Goal: Communication & Community: Answer question/provide support

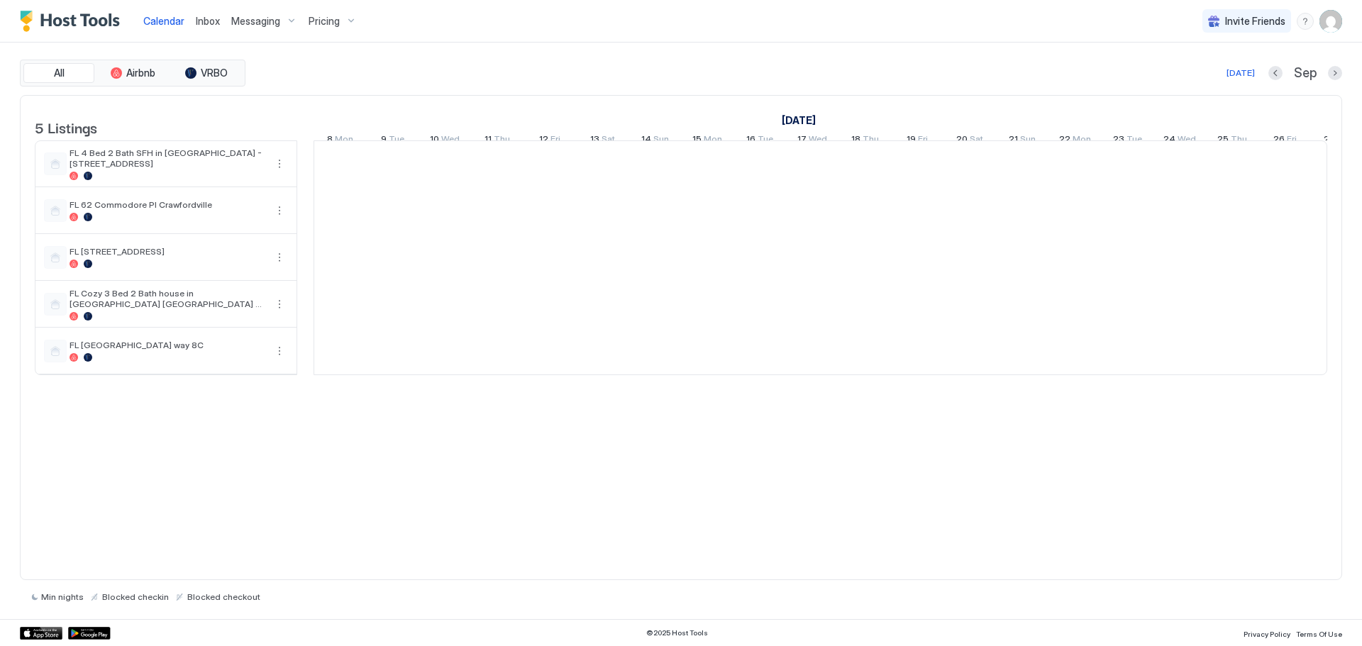
scroll to position [0, 788]
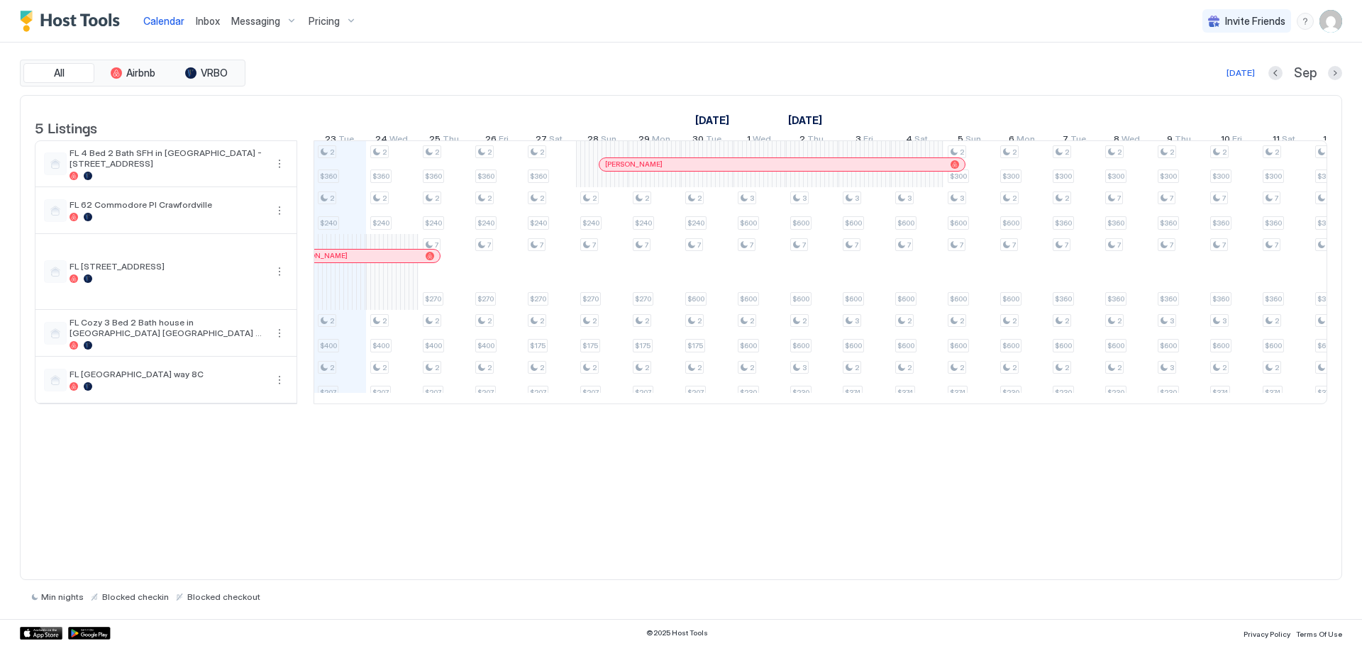
click at [206, 20] on span "Inbox" at bounding box center [208, 21] width 24 height 12
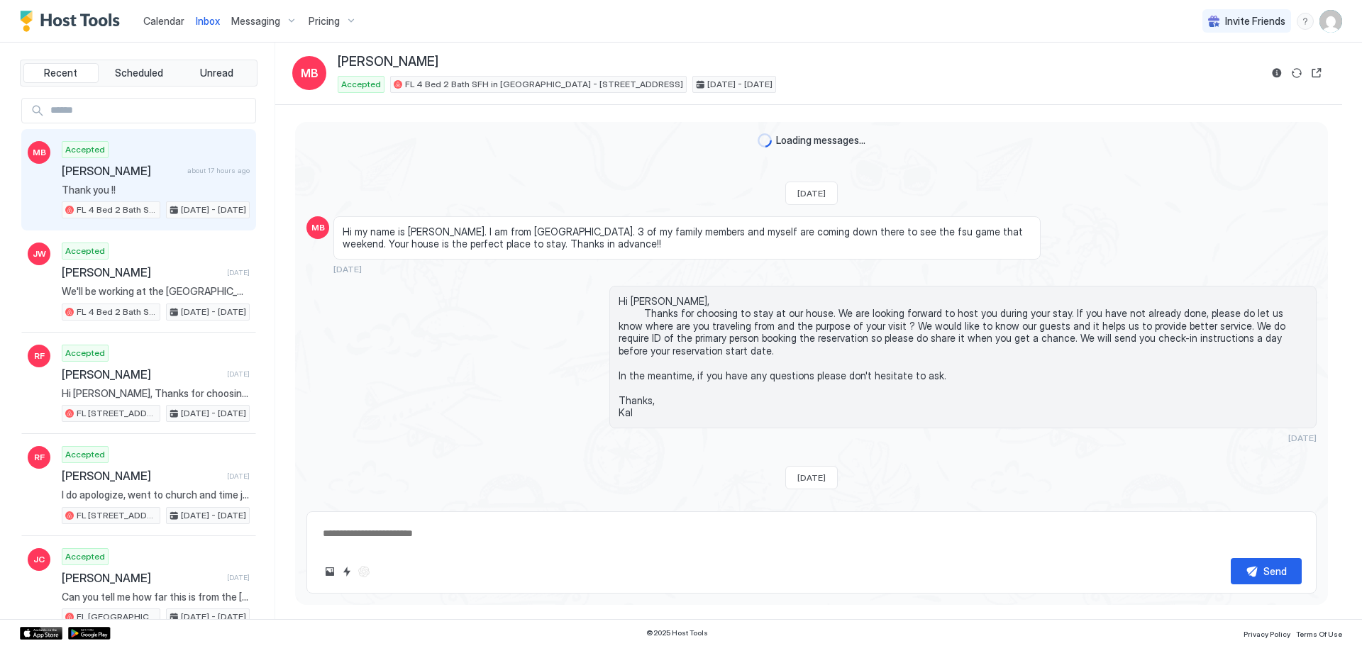
type textarea "*"
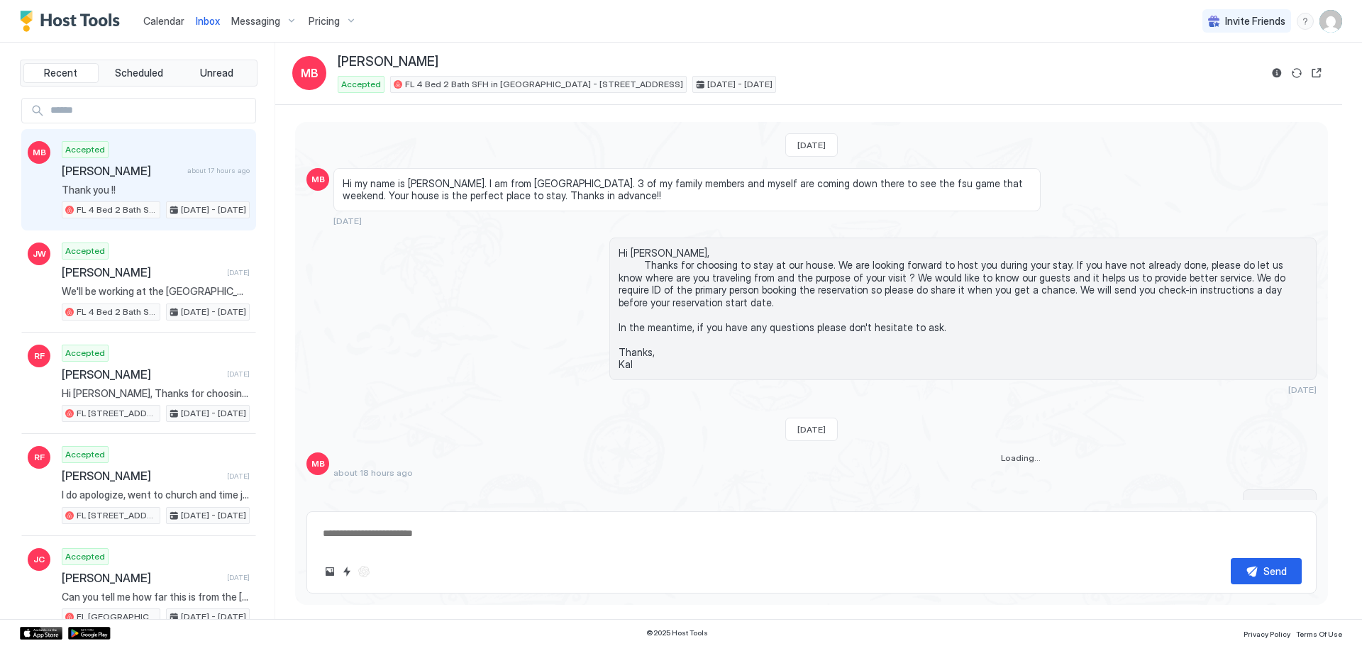
click at [103, 164] on span "[PERSON_NAME]" at bounding box center [122, 171] width 120 height 14
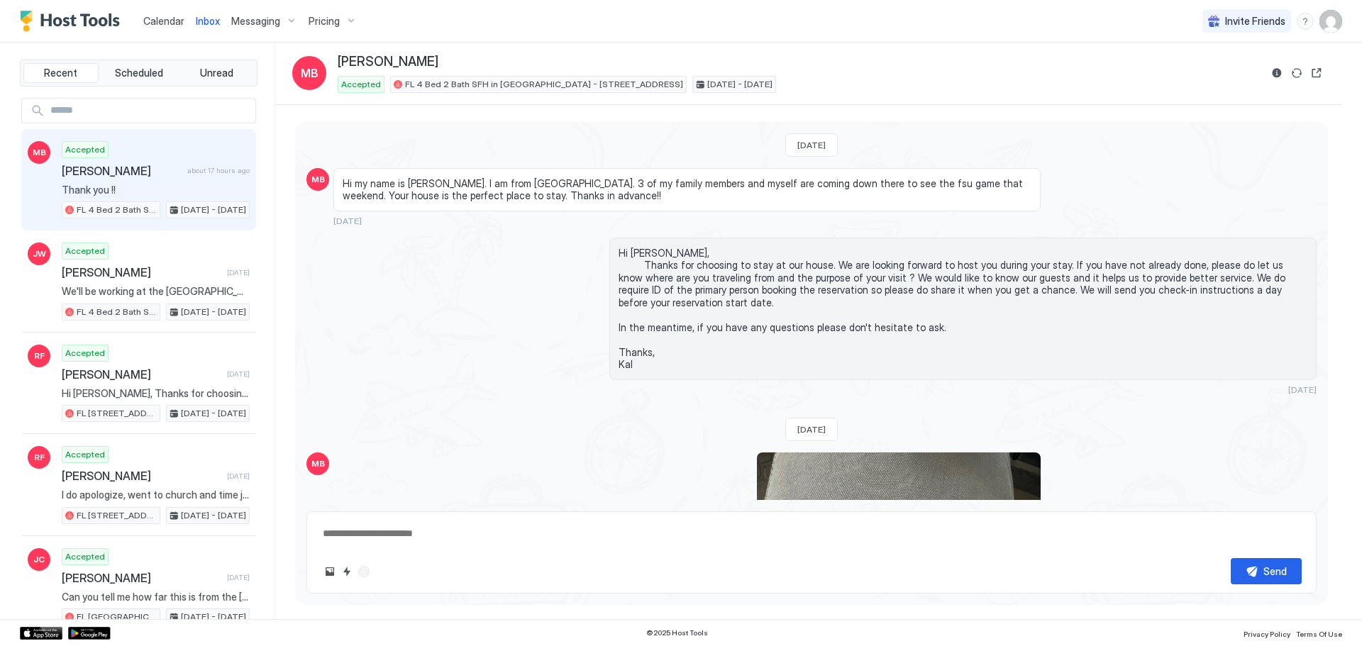
click at [149, 23] on span "Calendar" at bounding box center [163, 21] width 41 height 12
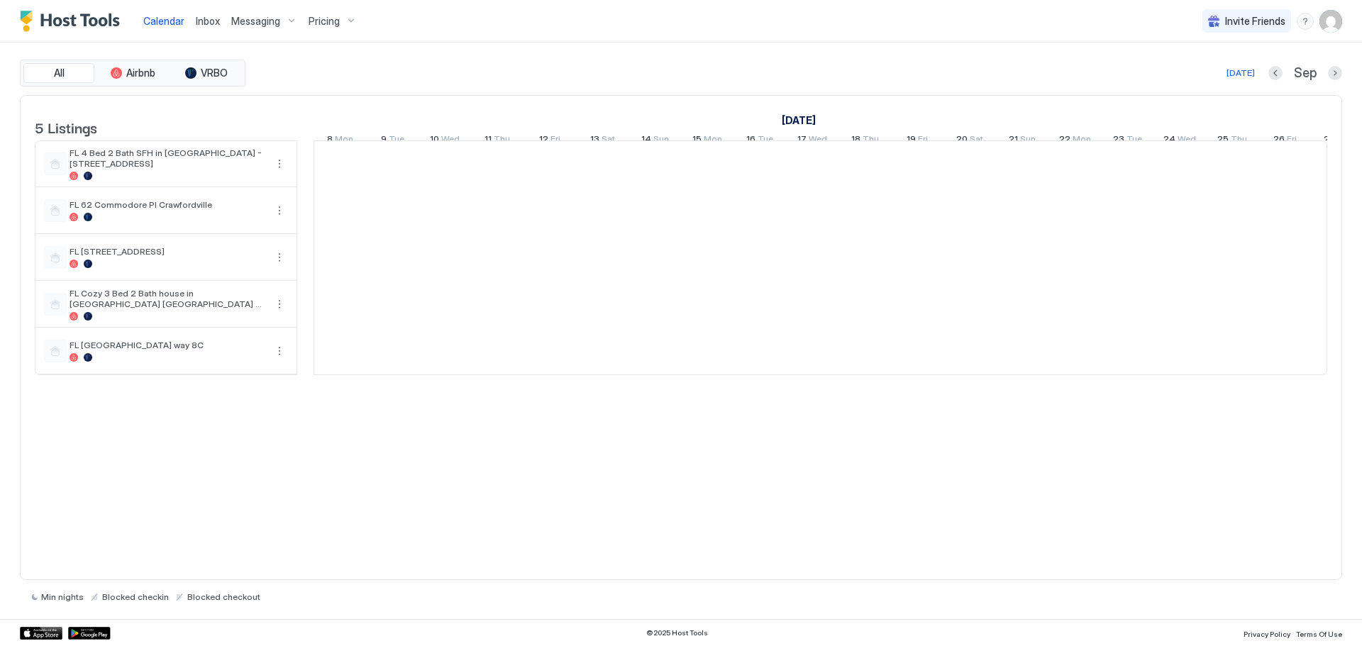
scroll to position [0, 788]
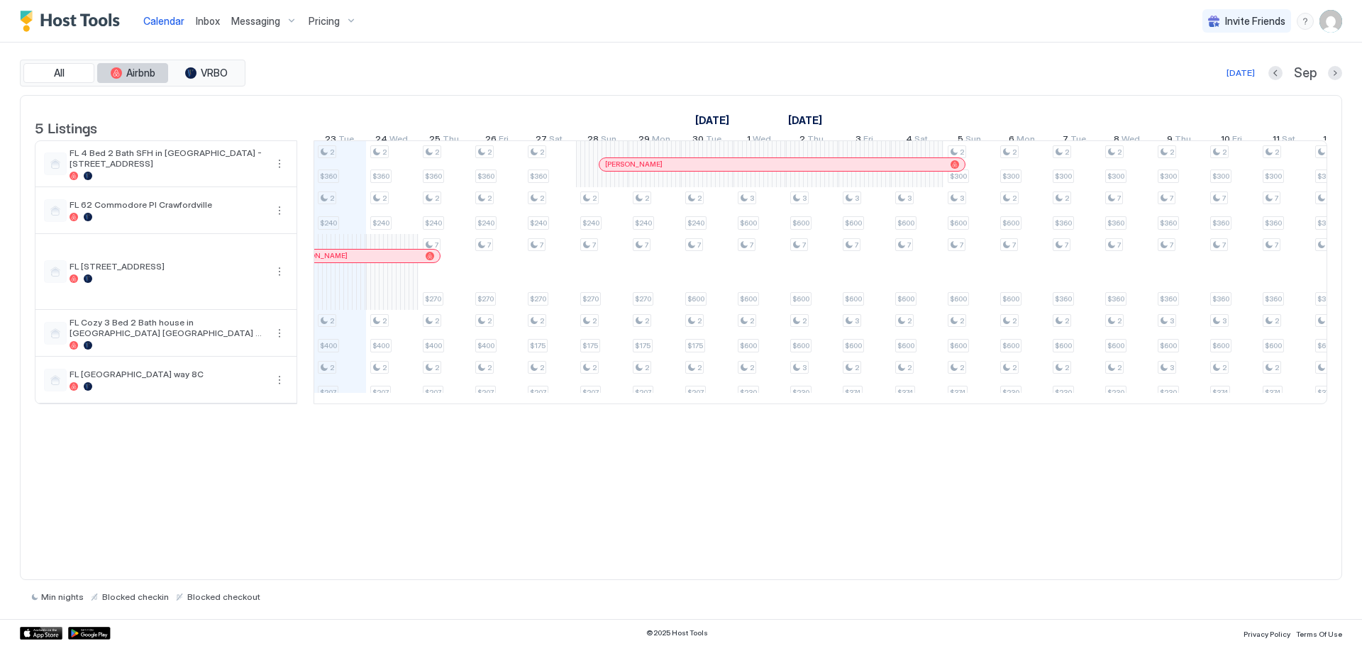
click at [126, 70] on span "Airbnb" at bounding box center [140, 73] width 29 height 13
click at [219, 72] on span "VRBO" at bounding box center [214, 73] width 27 height 13
click at [57, 72] on span "All" at bounding box center [59, 73] width 11 height 13
